Goal: Transaction & Acquisition: Purchase product/service

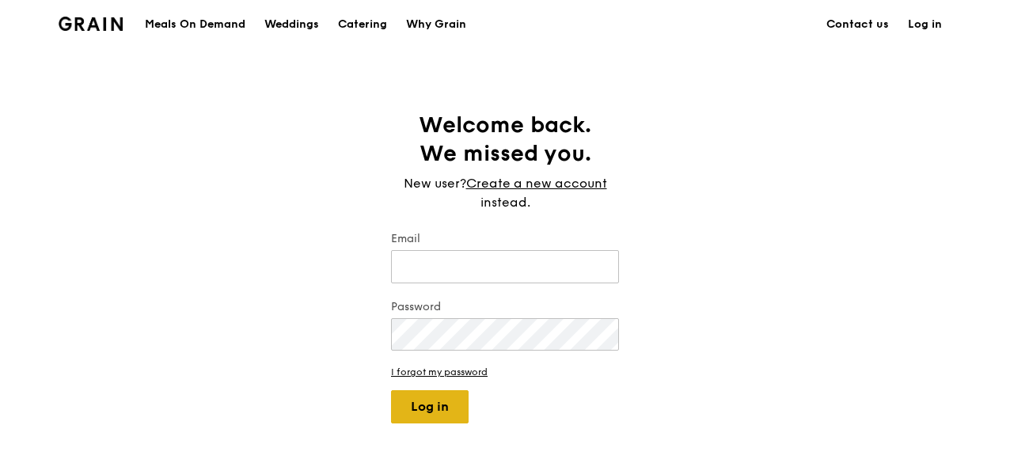
type input "[EMAIL_ADDRESS][DOMAIN_NAME]"
click at [440, 407] on button "Log in" at bounding box center [430, 406] width 78 height 33
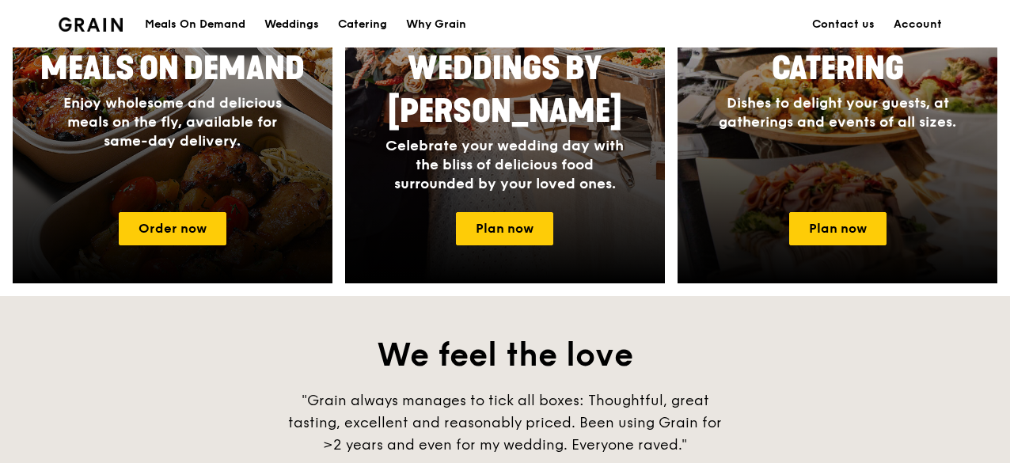
scroll to position [712, 0]
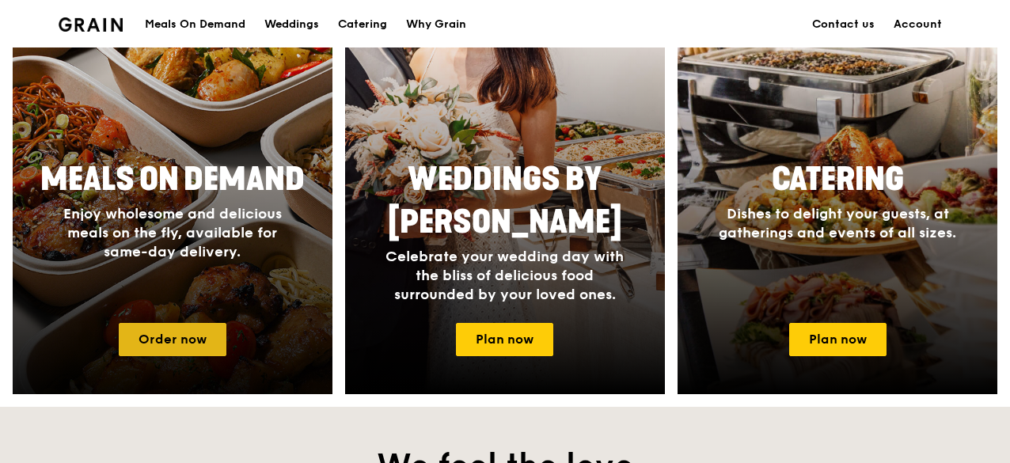
click at [188, 345] on link "Order now" at bounding box center [173, 339] width 108 height 33
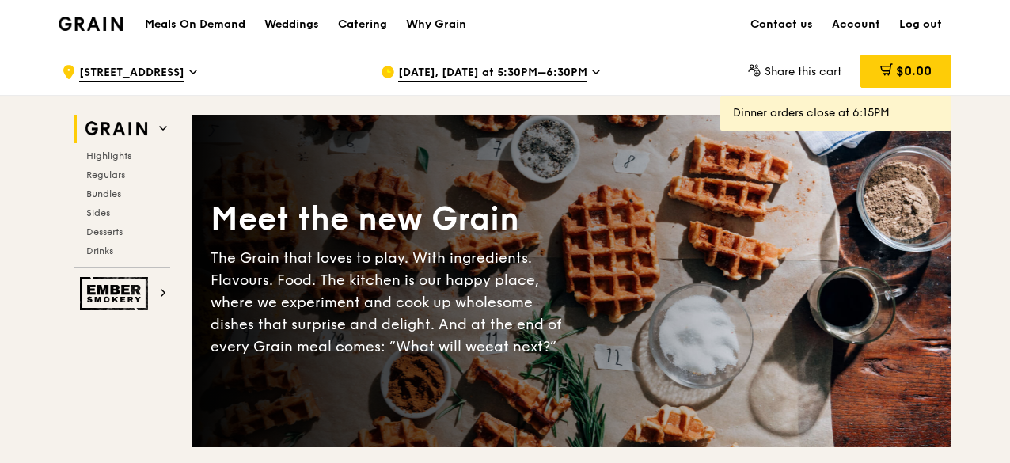
click at [592, 75] on icon at bounding box center [596, 72] width 8 height 14
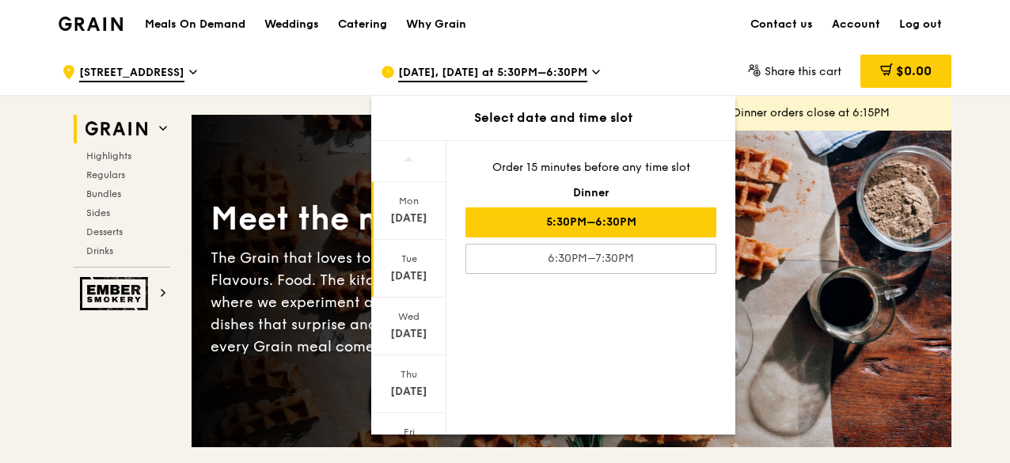
click at [402, 268] on div "[DATE]" at bounding box center [408, 276] width 70 height 16
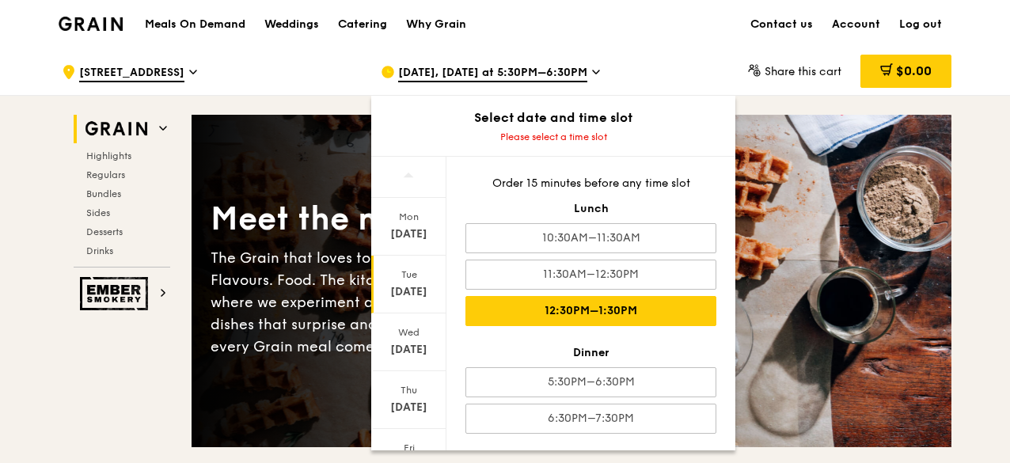
click at [616, 306] on div "12:30PM–1:30PM" at bounding box center [590, 311] width 251 height 30
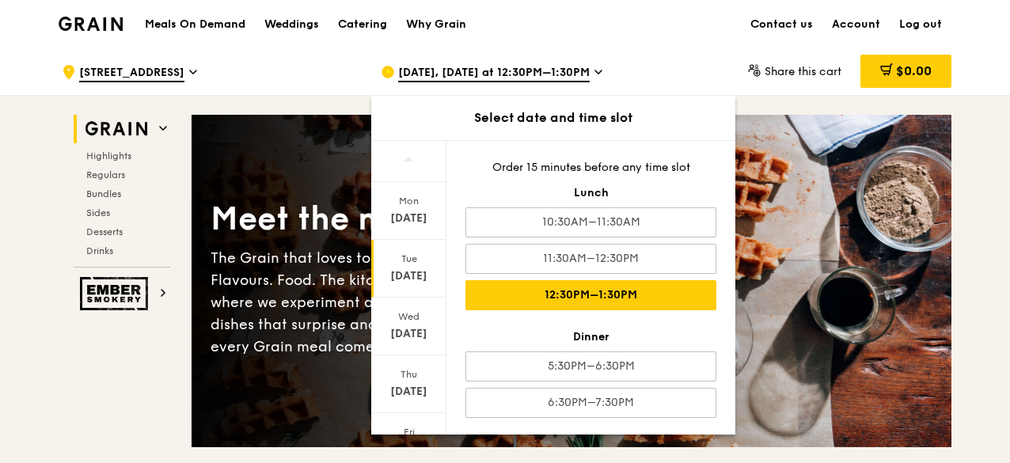
click at [670, 39] on div "Meals On Demand Weddings Catering Why Grain Contact us Account Log out" at bounding box center [505, 24] width 892 height 48
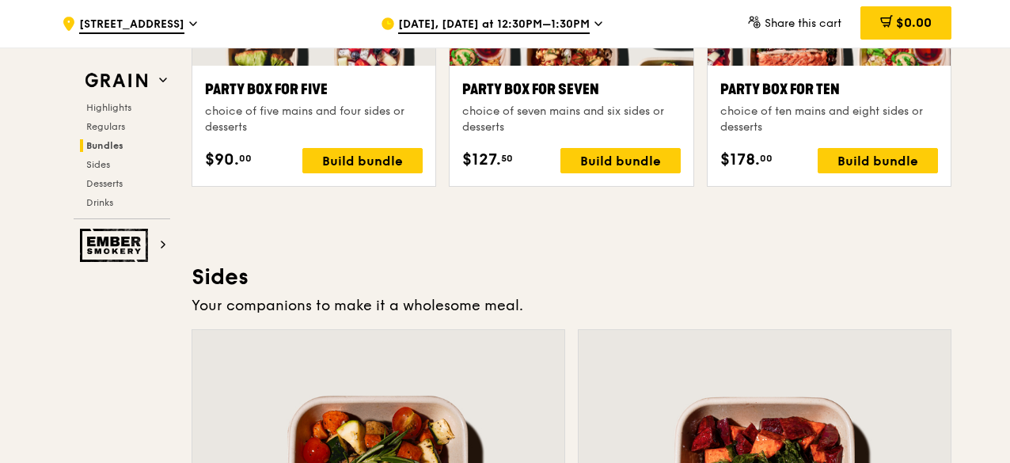
scroll to position [3085, 0]
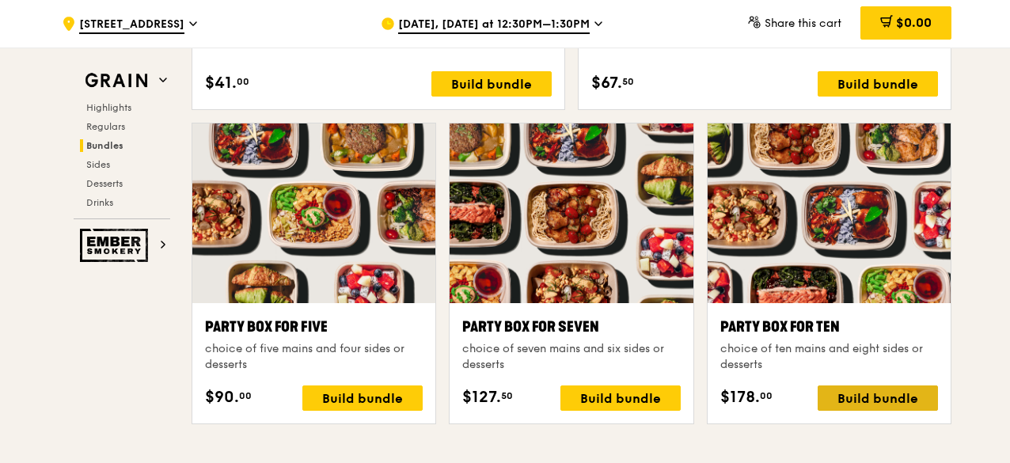
click at [909, 398] on div "Build bundle" at bounding box center [877, 397] width 120 height 25
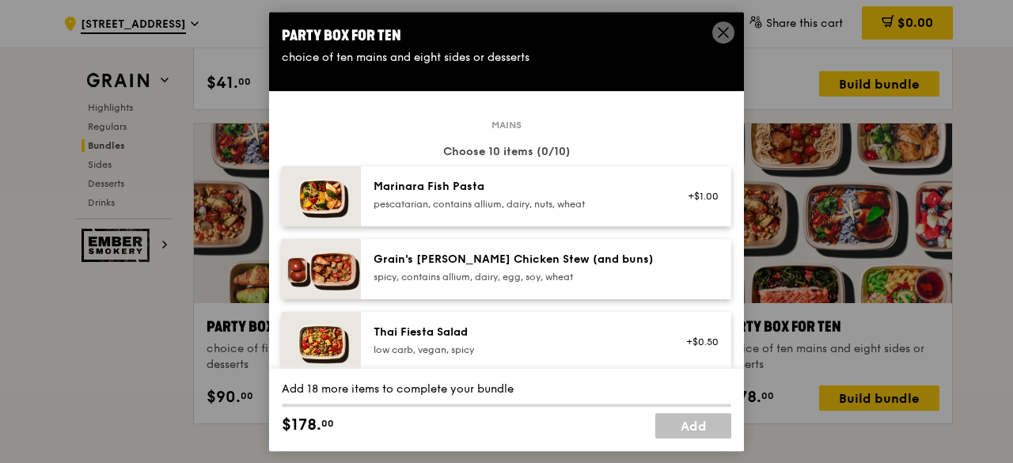
click at [714, 30] on span at bounding box center [723, 32] width 22 height 22
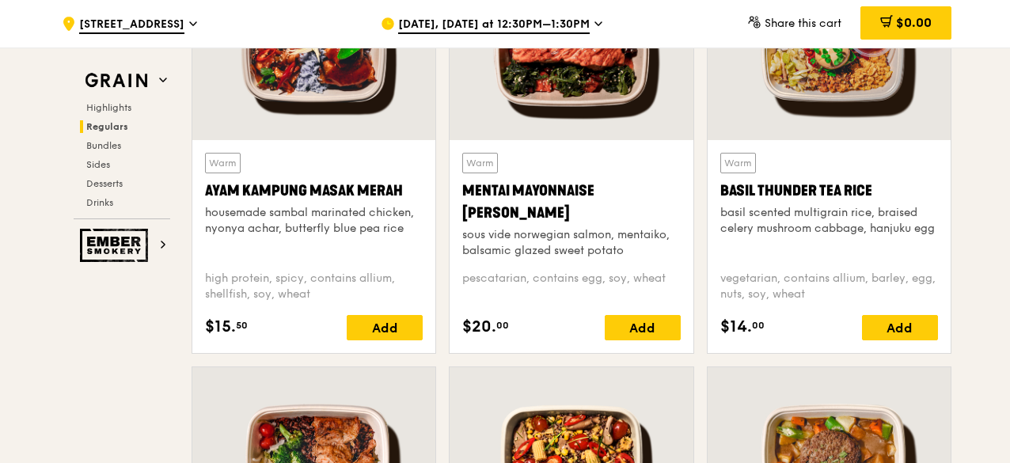
scroll to position [1661, 0]
